Goal: Entertainment & Leisure: Consume media (video, audio)

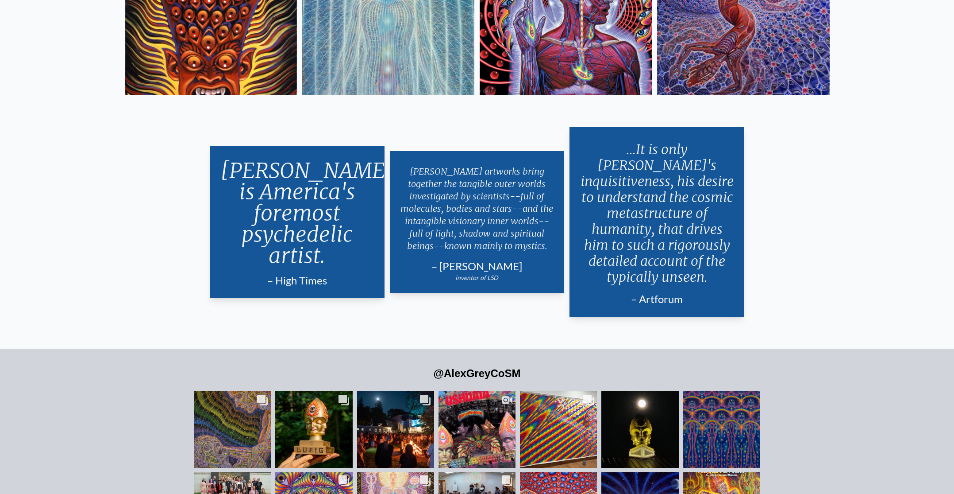
scroll to position [2253, 0]
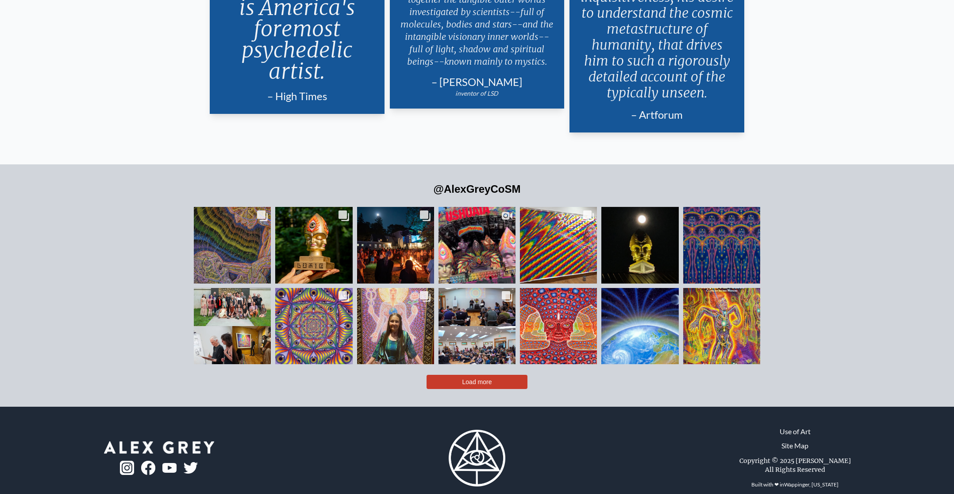
click at [472, 378] on span "Load more" at bounding box center [478, 381] width 30 height 7
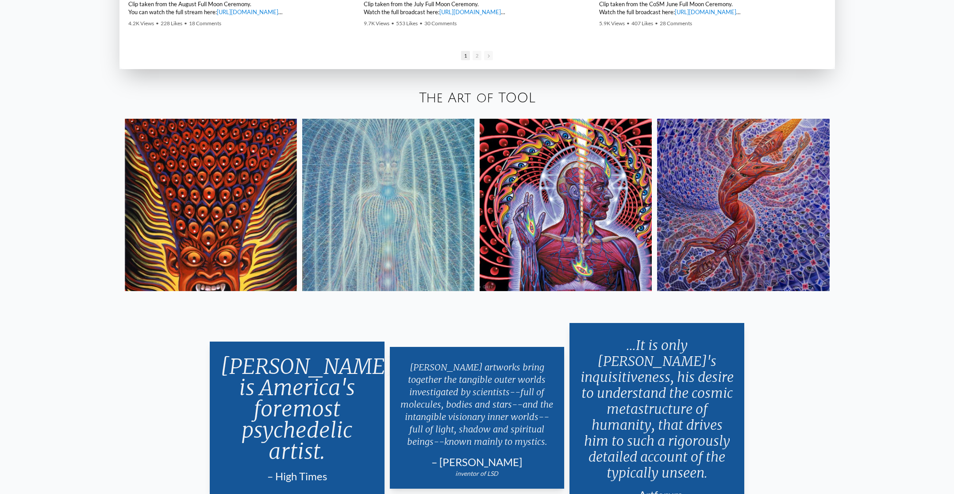
scroll to position [1836, 0]
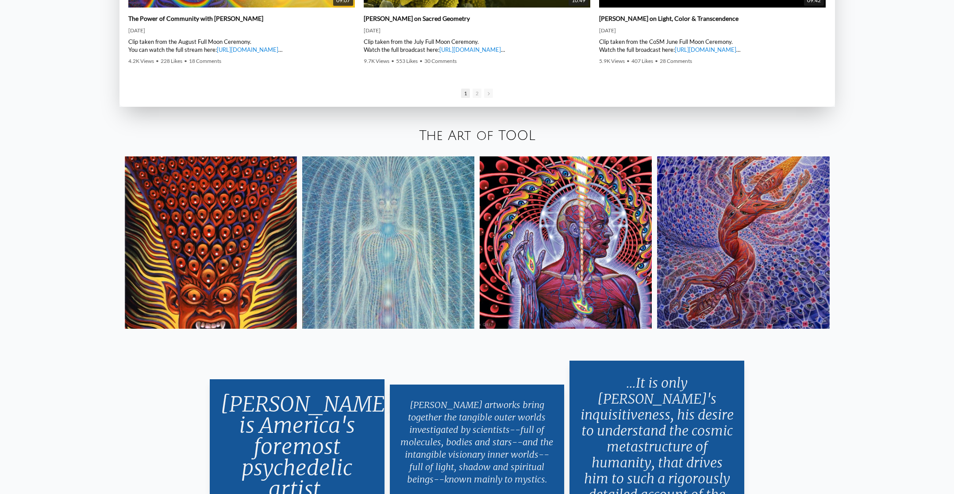
click at [578, 233] on img at bounding box center [566, 242] width 172 height 172
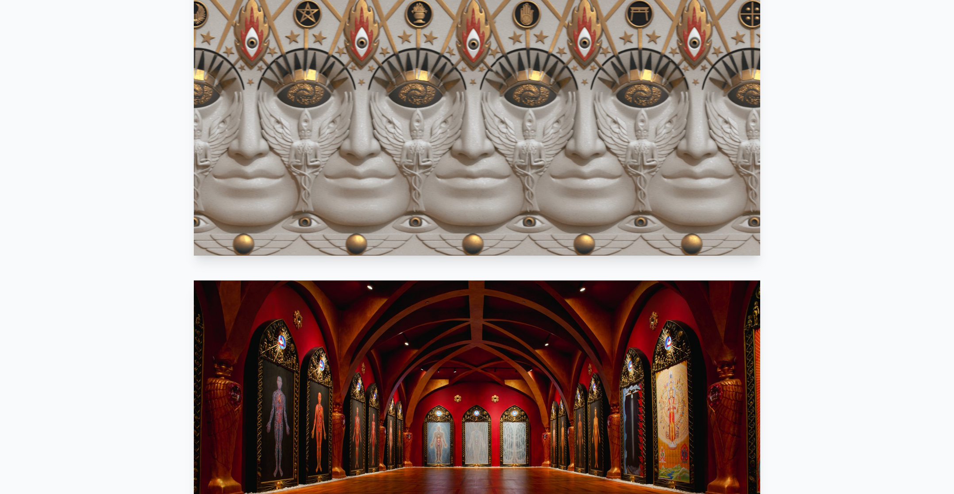
scroll to position [513, 0]
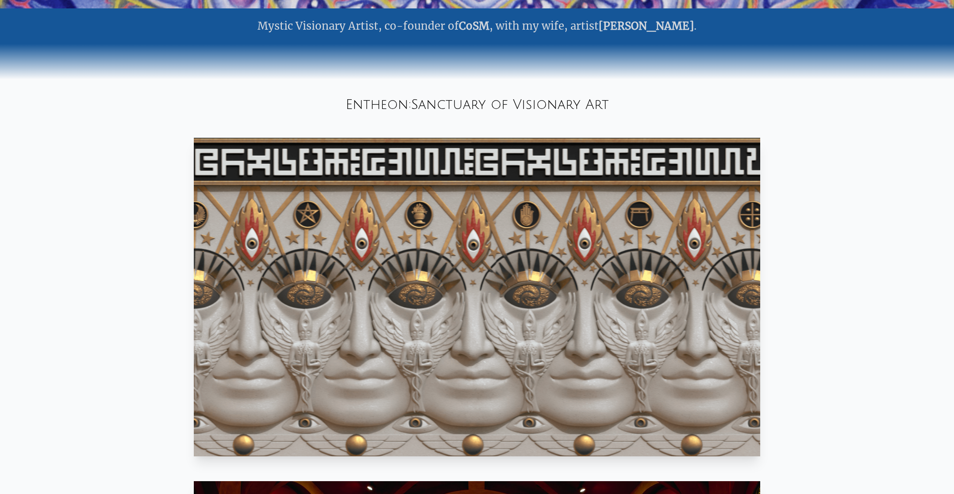
click at [483, 107] on div "Entheon: Sanctuary of Visionary Art" at bounding box center [477, 105] width 954 height 30
click at [512, 218] on video "Your browser does not support the video tag." at bounding box center [477, 297] width 567 height 318
